Goal: Navigation & Orientation: Find specific page/section

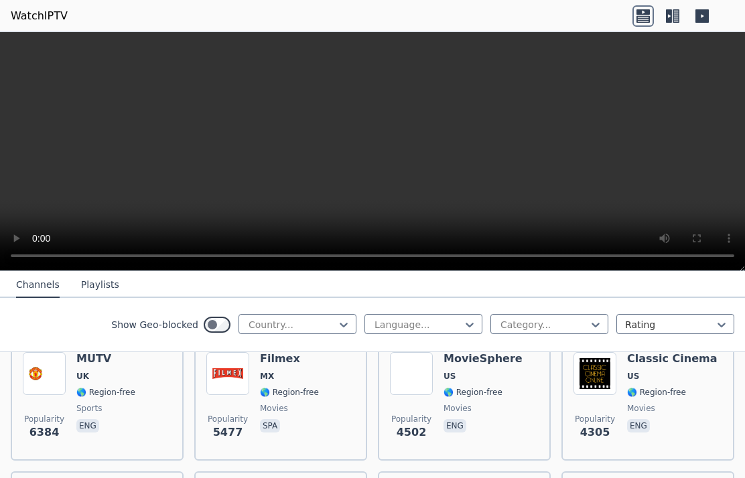
scroll to position [311, 0]
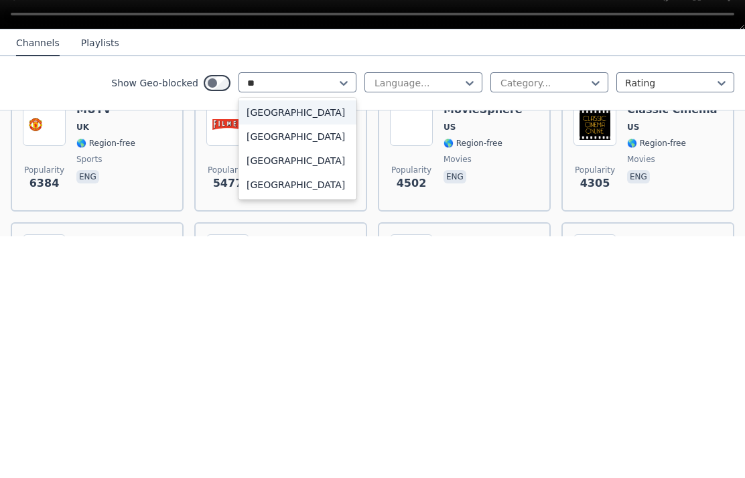
click at [249, 366] on div "[GEOGRAPHIC_DATA]" at bounding box center [297, 378] width 118 height 24
type input "**"
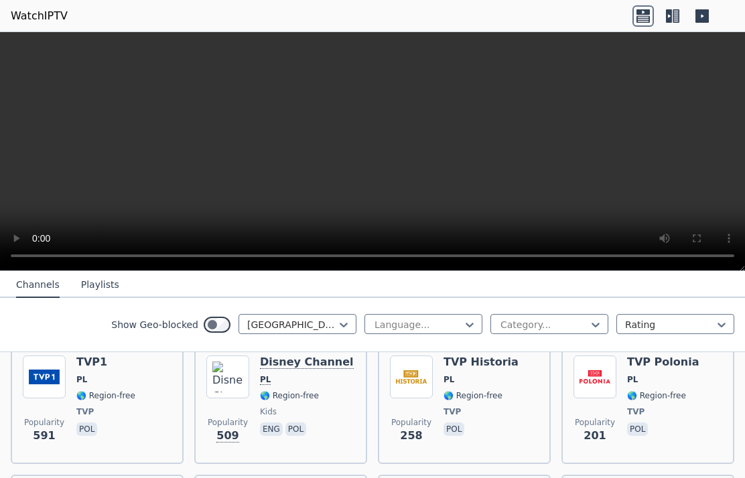
scroll to position [167, 0]
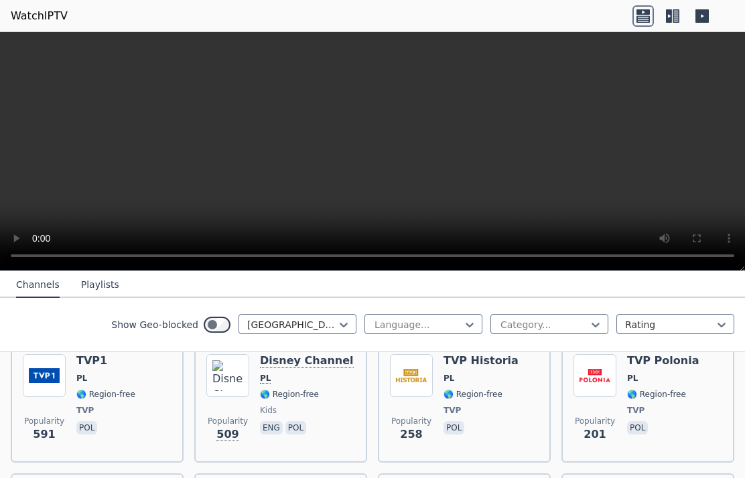
click at [398, 378] on img at bounding box center [411, 375] width 43 height 43
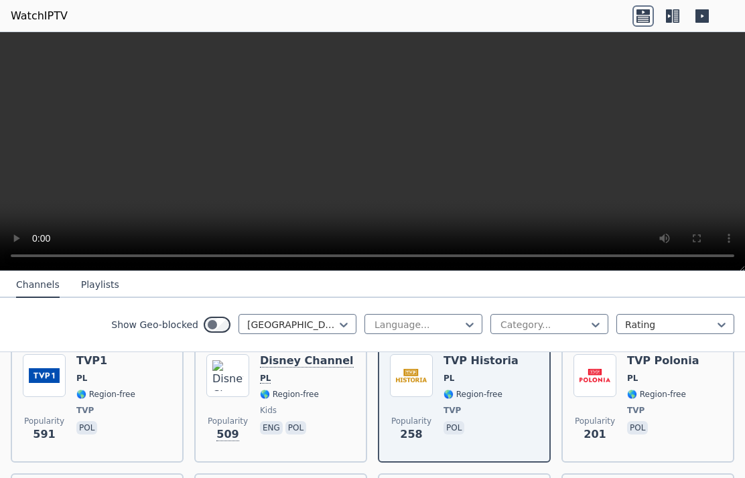
click at [608, 383] on img at bounding box center [594, 375] width 43 height 43
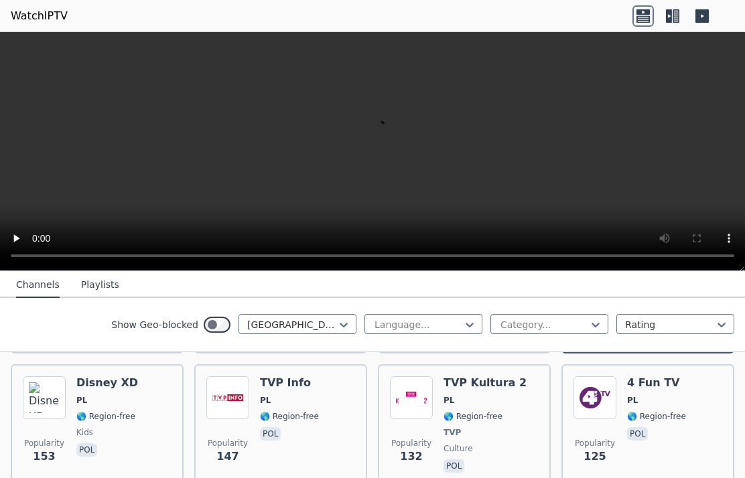
scroll to position [312, 0]
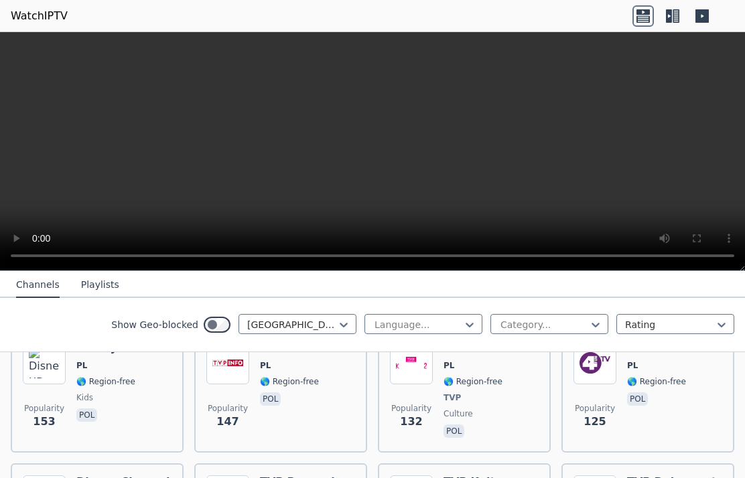
click at [609, 373] on img at bounding box center [594, 363] width 43 height 43
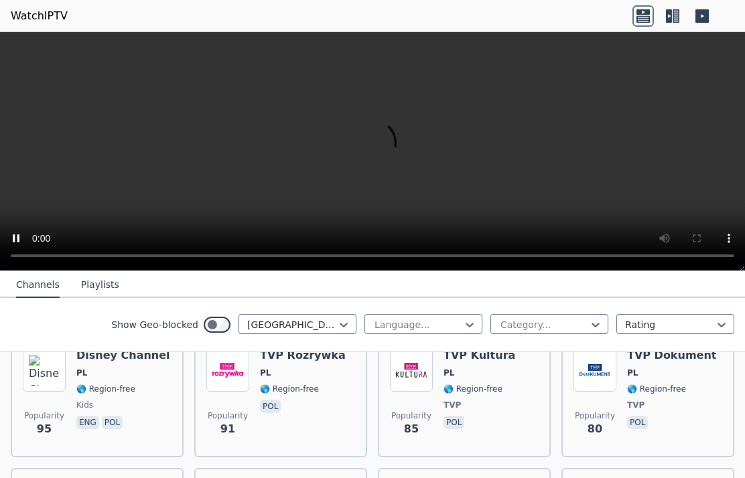
scroll to position [437, 0]
click at [50, 379] on img at bounding box center [44, 371] width 43 height 43
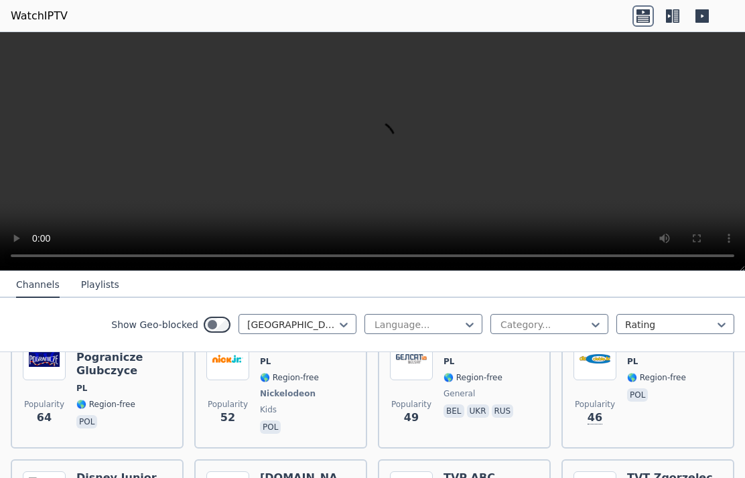
scroll to position [713, 0]
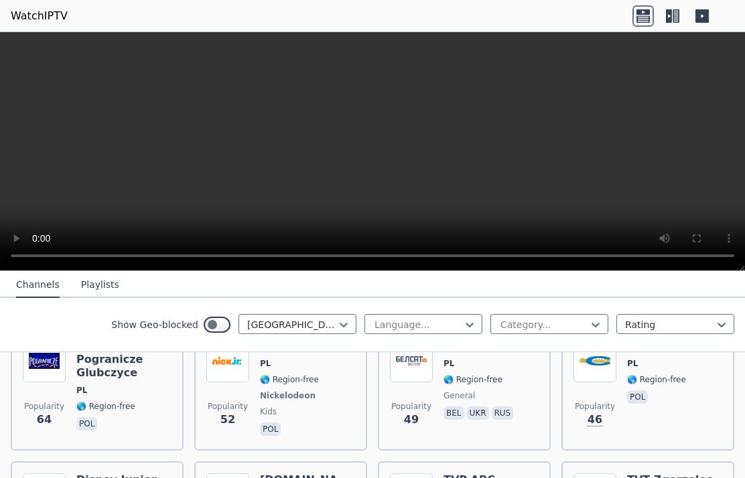
click at [226, 379] on img at bounding box center [227, 361] width 43 height 43
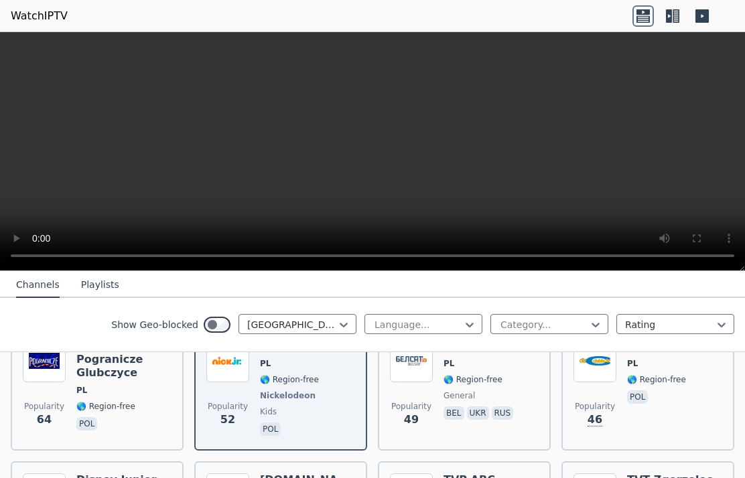
click at [655, 392] on span "pol" at bounding box center [674, 399] width 95 height 16
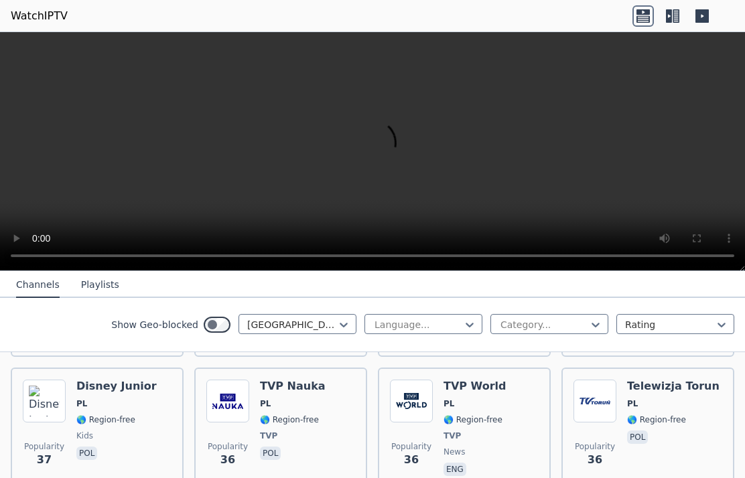
scroll to position [943, 0]
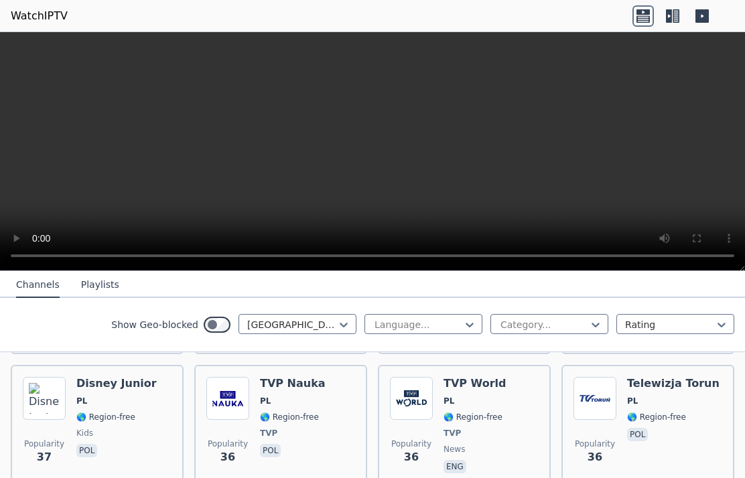
click at [236, 401] on img at bounding box center [227, 398] width 43 height 43
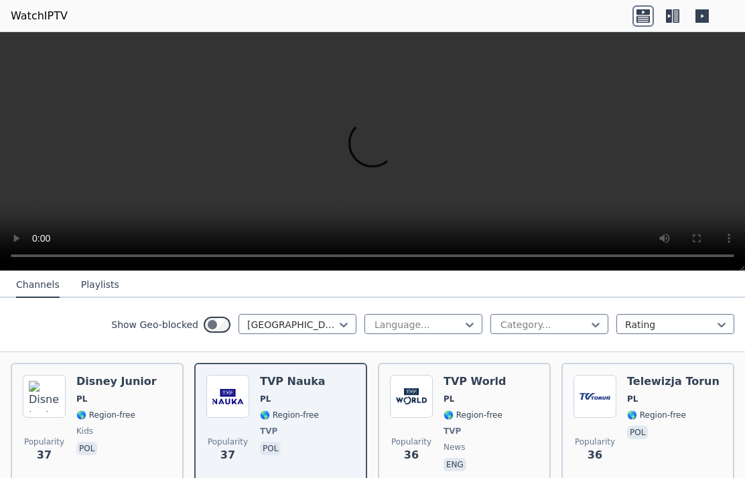
scroll to position [944, 0]
